Goal: Task Accomplishment & Management: Use online tool/utility

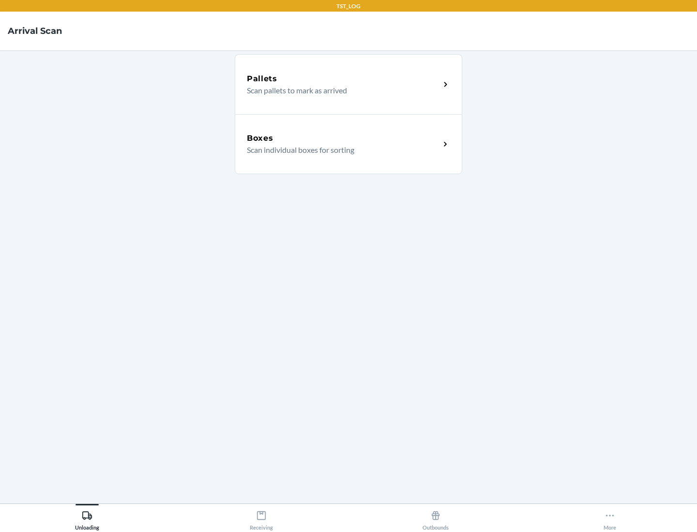
click at [343, 138] on div "Boxes" at bounding box center [343, 139] width 193 height 12
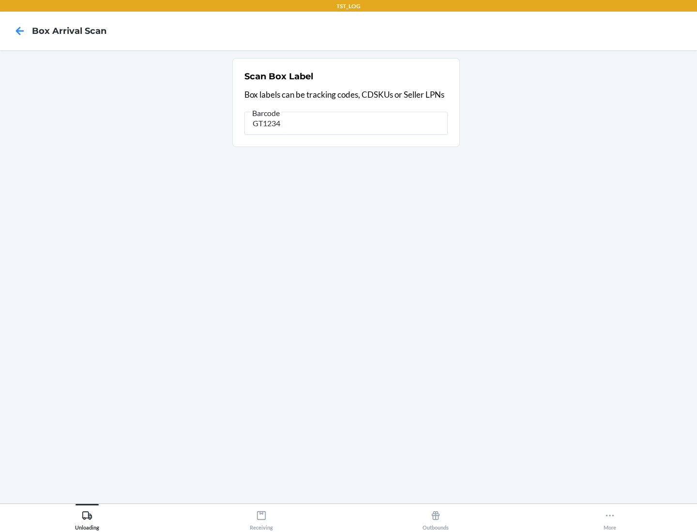
type input "GT1234"
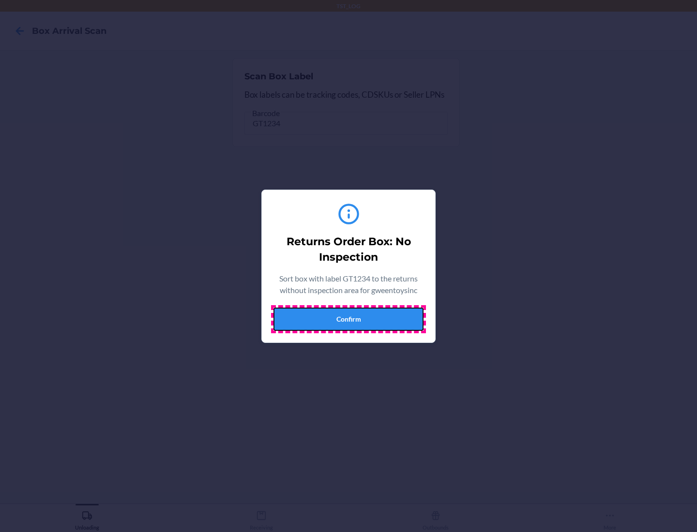
click at [348, 319] on button "Confirm" at bounding box center [348, 319] width 150 height 23
